Goal: Check status: Check status

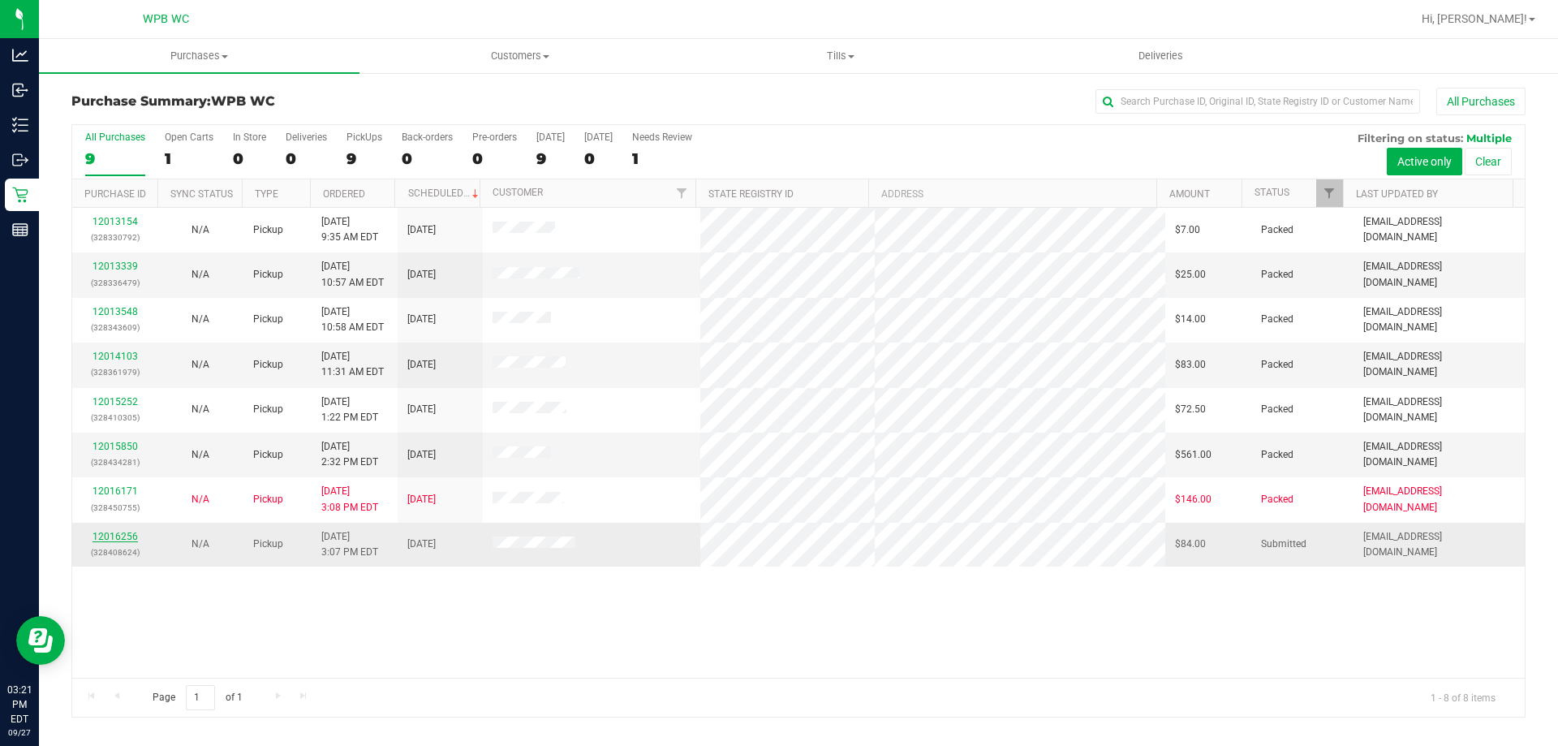
click at [116, 536] on link "12016256" at bounding box center [115, 536] width 45 height 11
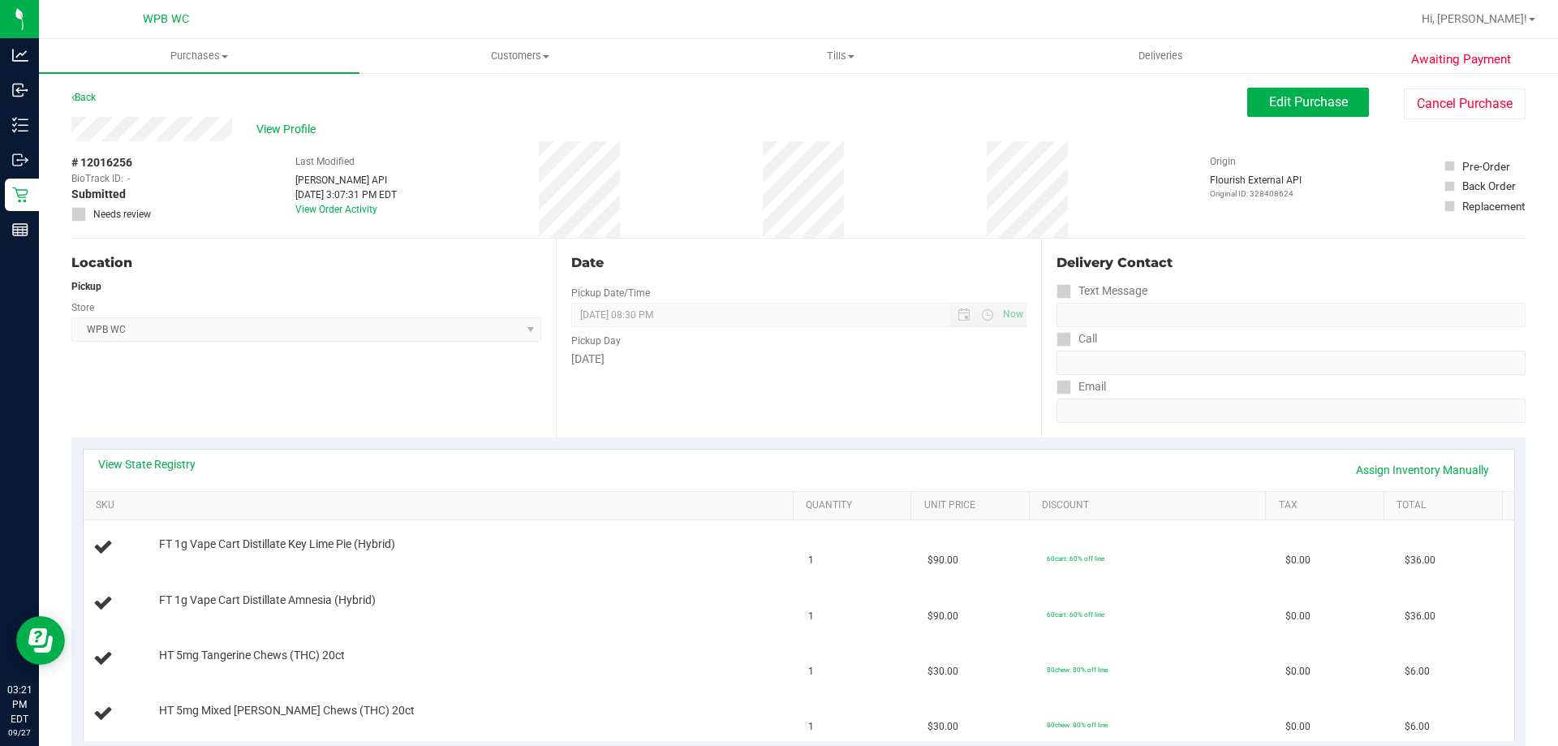
scroll to position [325, 0]
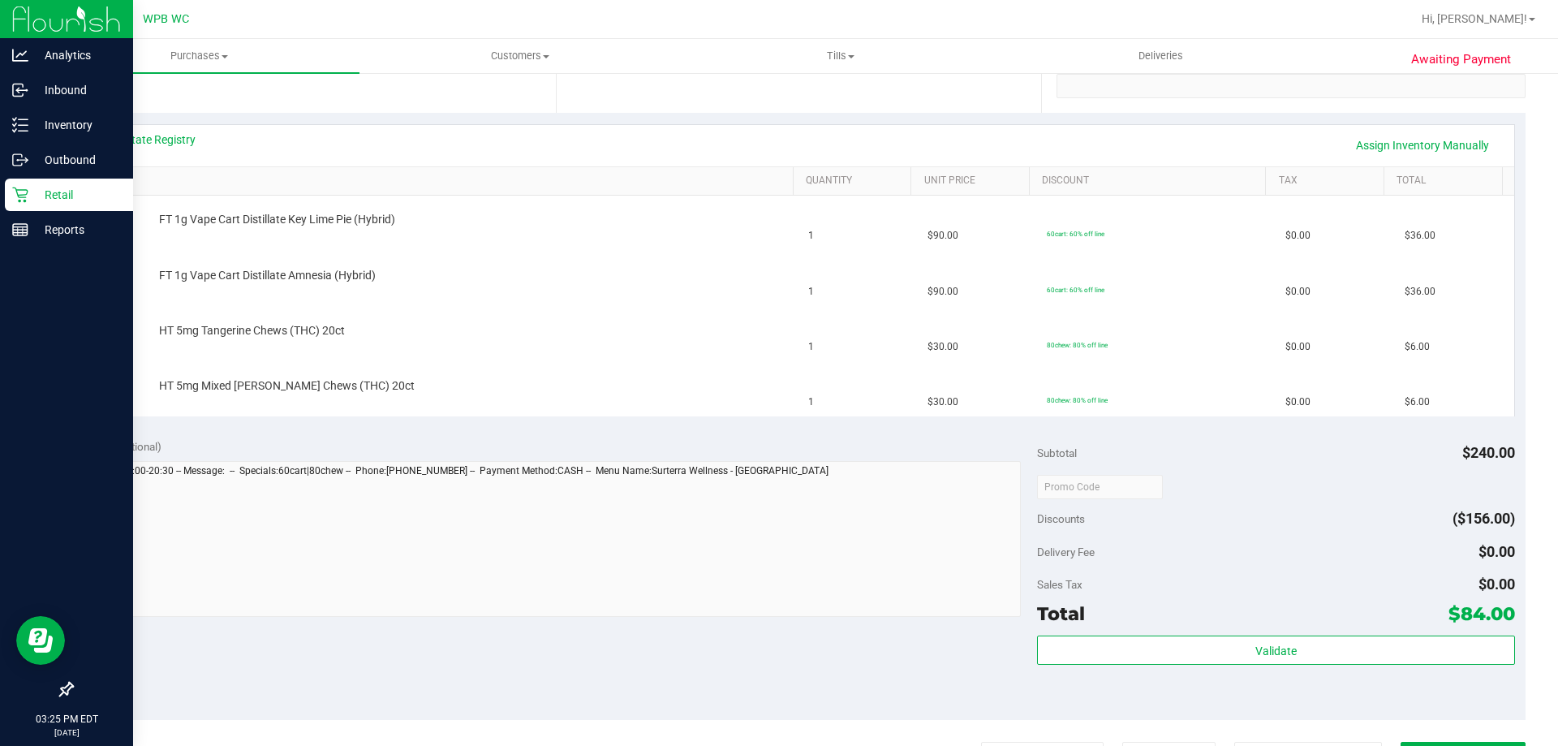
click at [24, 190] on icon at bounding box center [19, 194] width 15 height 15
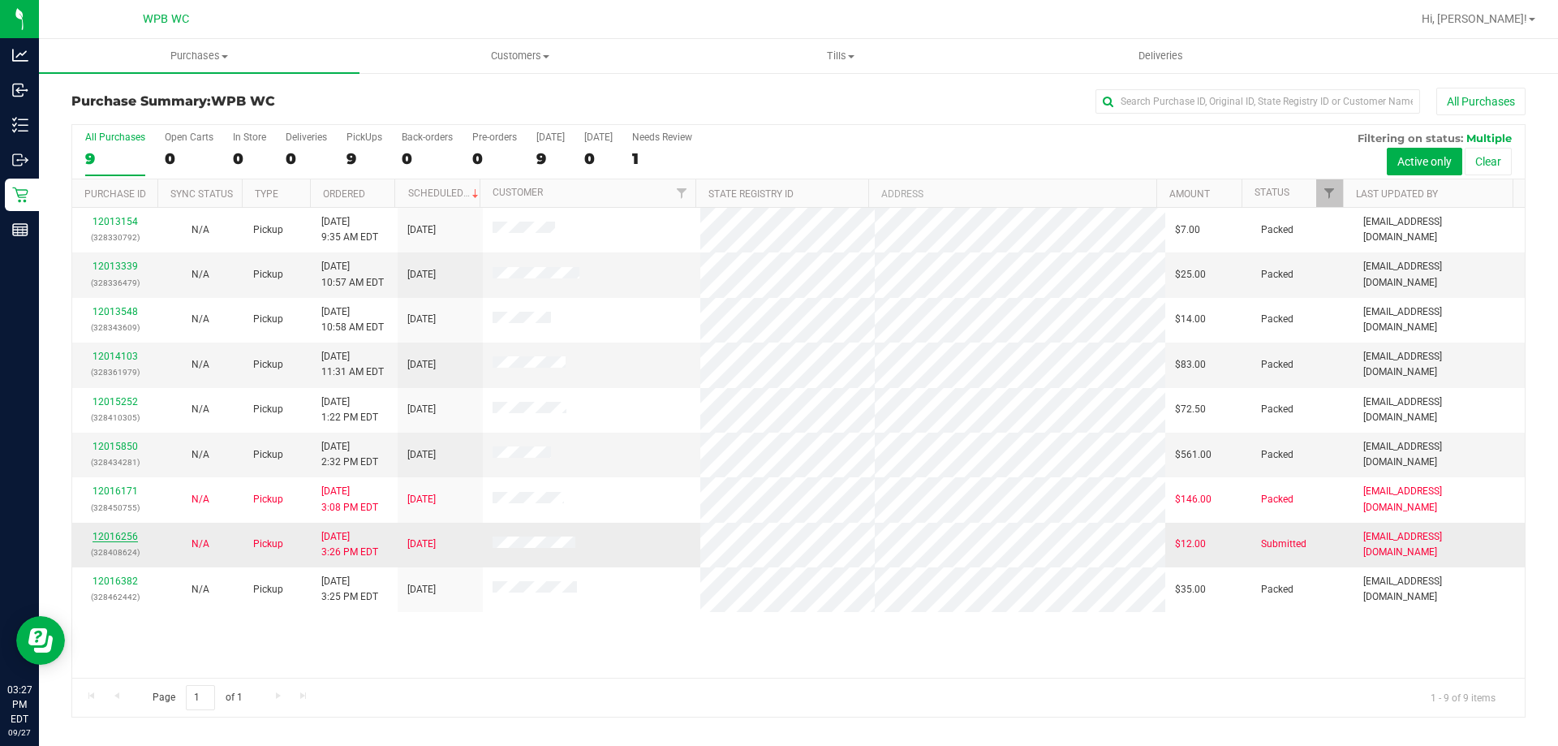
click at [109, 539] on link "12016256" at bounding box center [115, 536] width 45 height 11
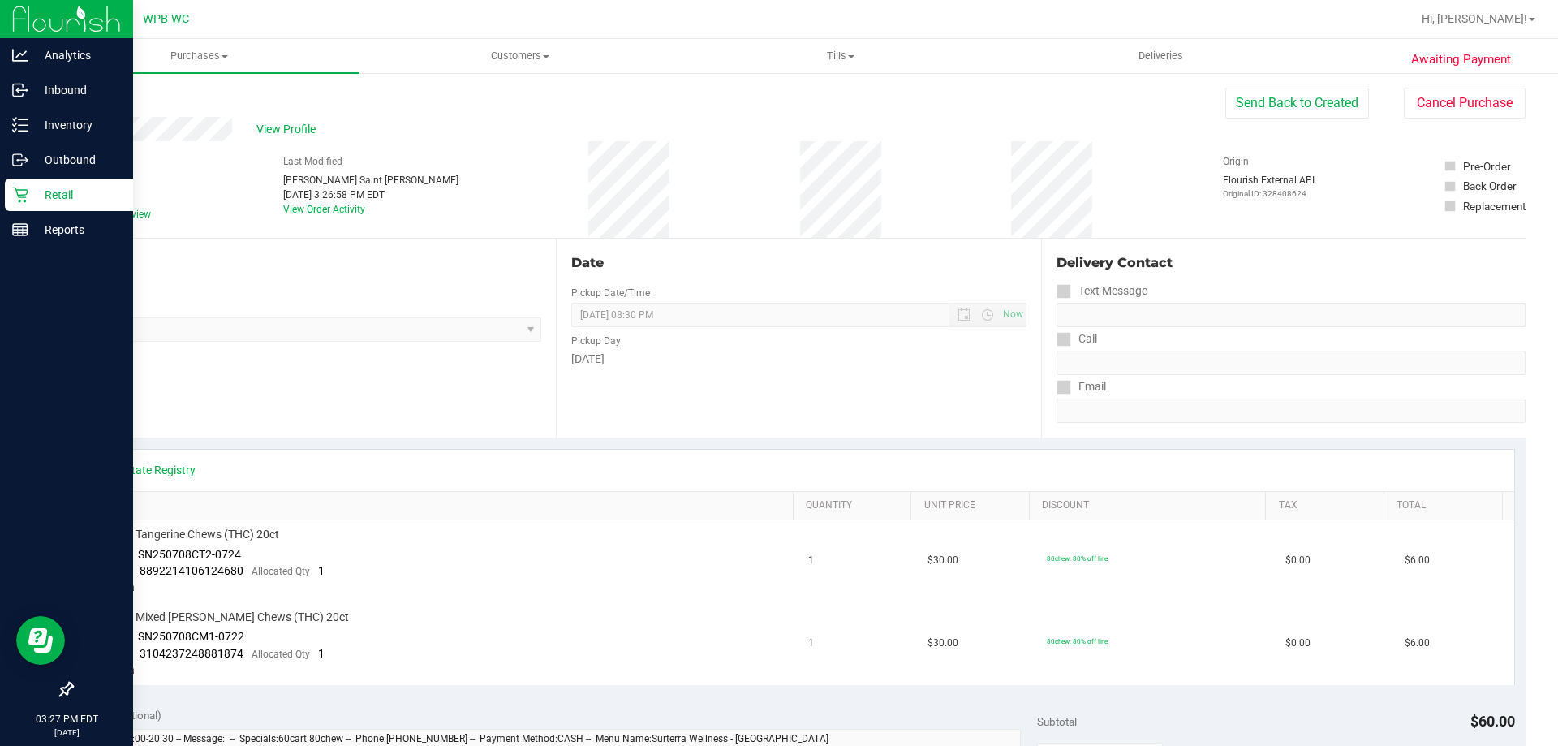
click at [62, 200] on p "Retail" at bounding box center [76, 194] width 97 height 19
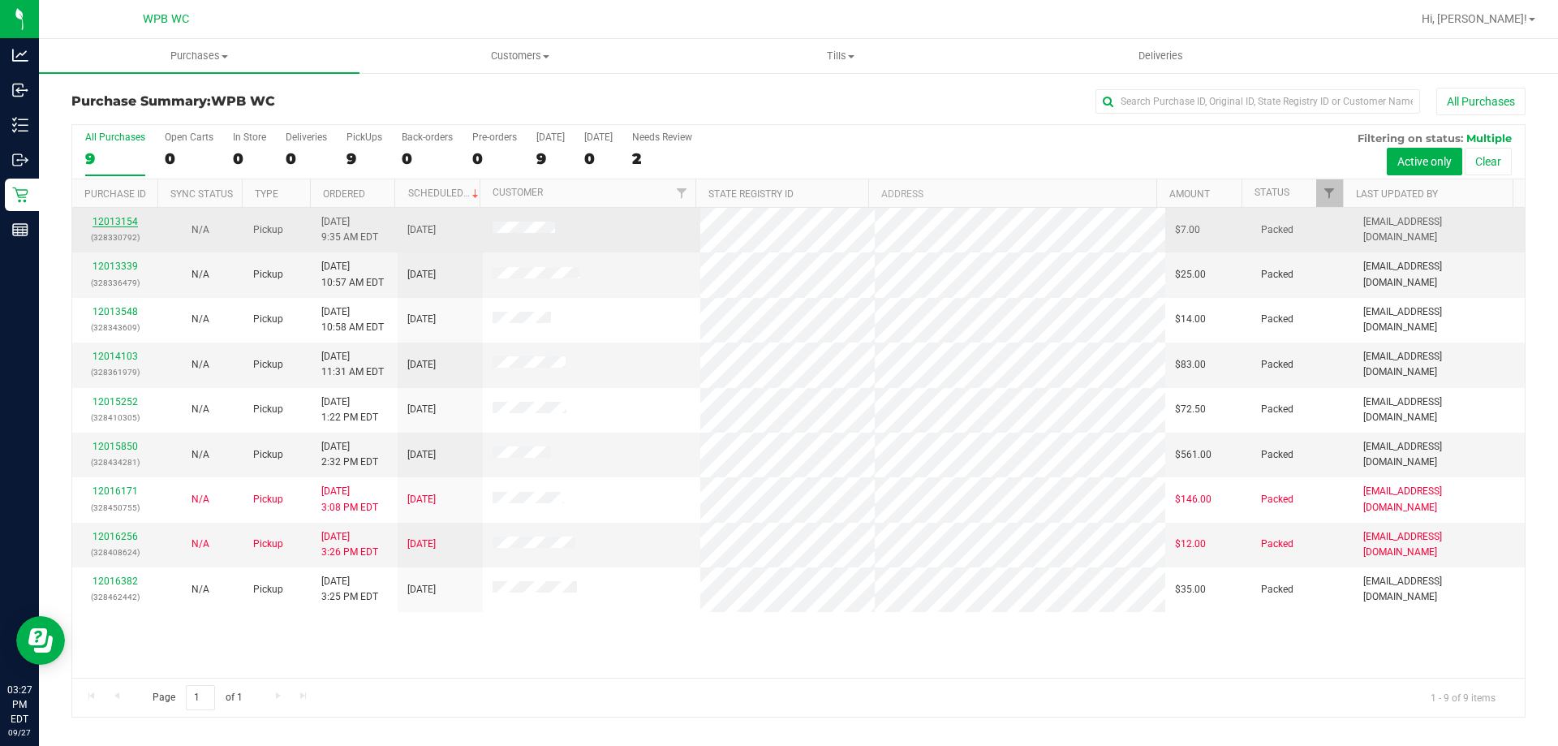
click at [118, 226] on link "12013154" at bounding box center [115, 221] width 45 height 11
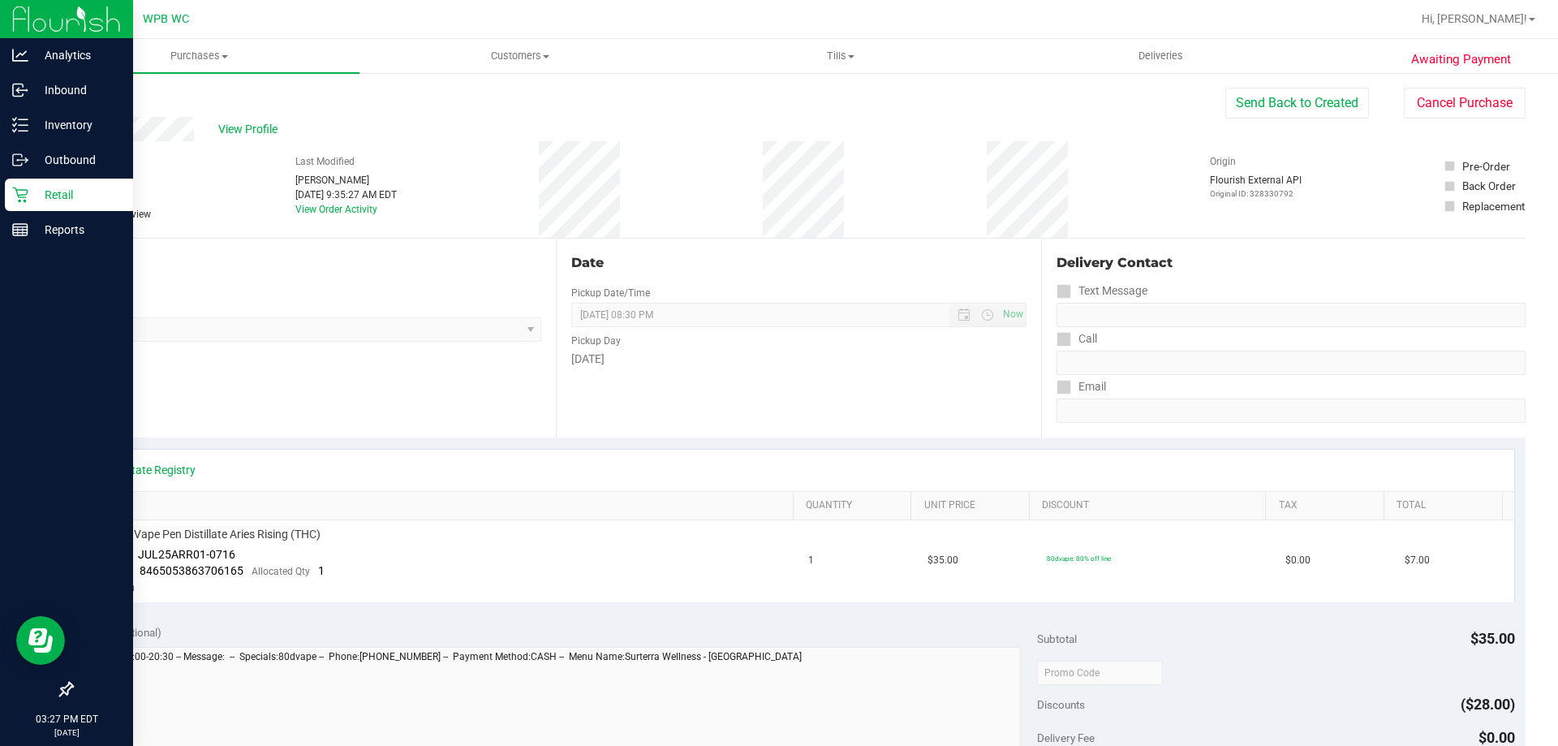
click at [43, 187] on p "Retail" at bounding box center [76, 194] width 97 height 19
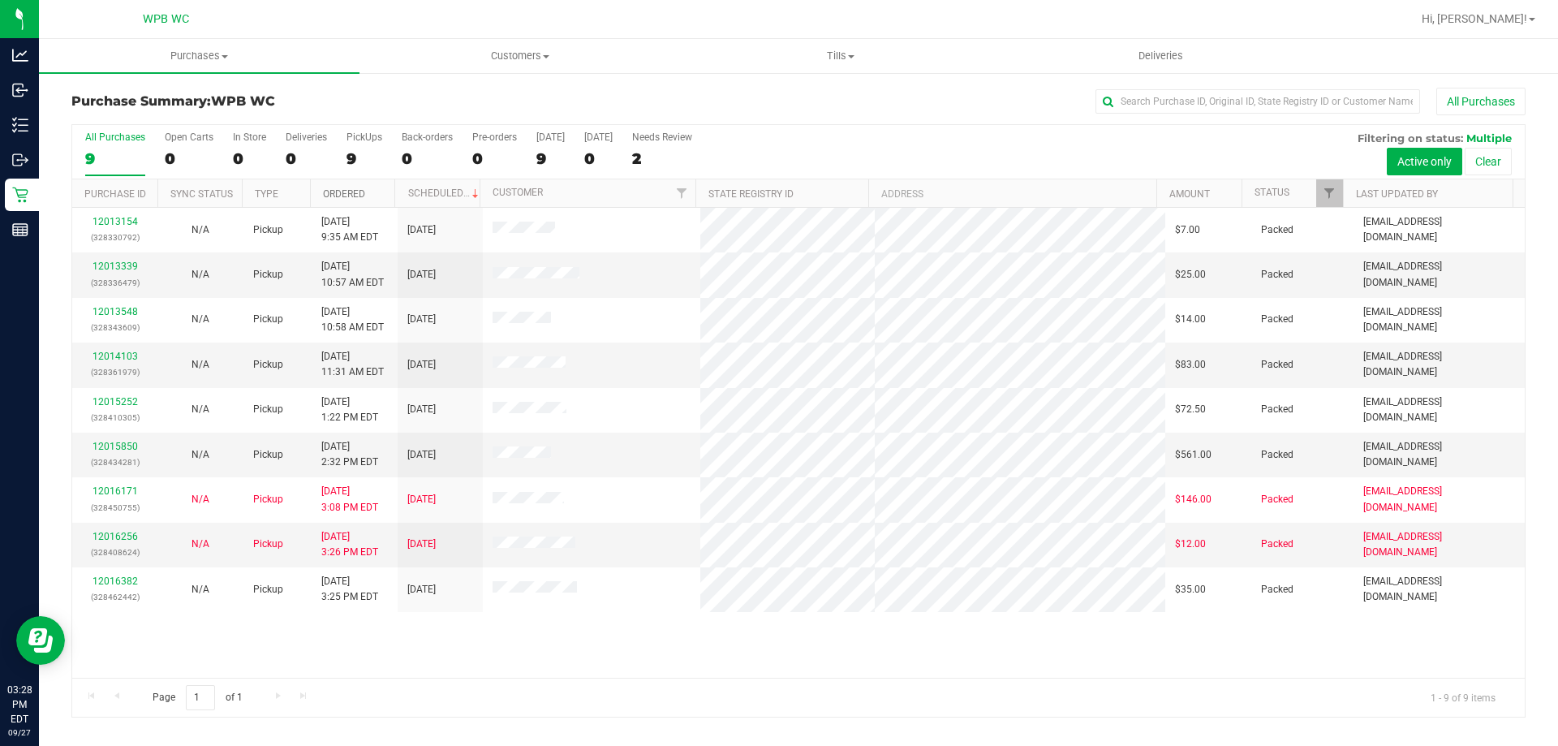
click at [360, 189] on link "Ordered" at bounding box center [344, 193] width 42 height 11
